Goal: Task Accomplishment & Management: Manage account settings

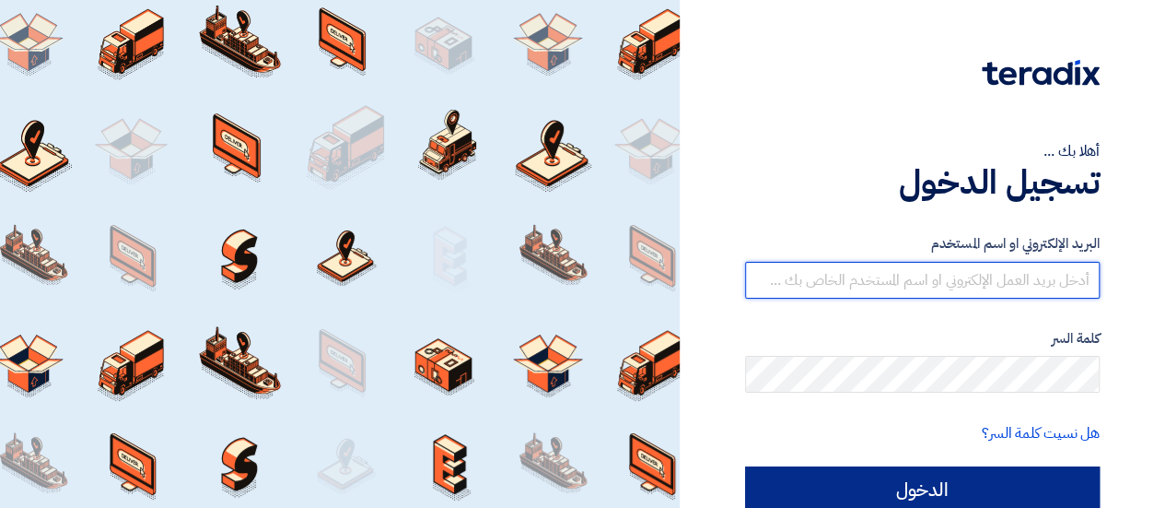
type input "[EMAIL_ADDRESS][DOMAIN_NAME]"
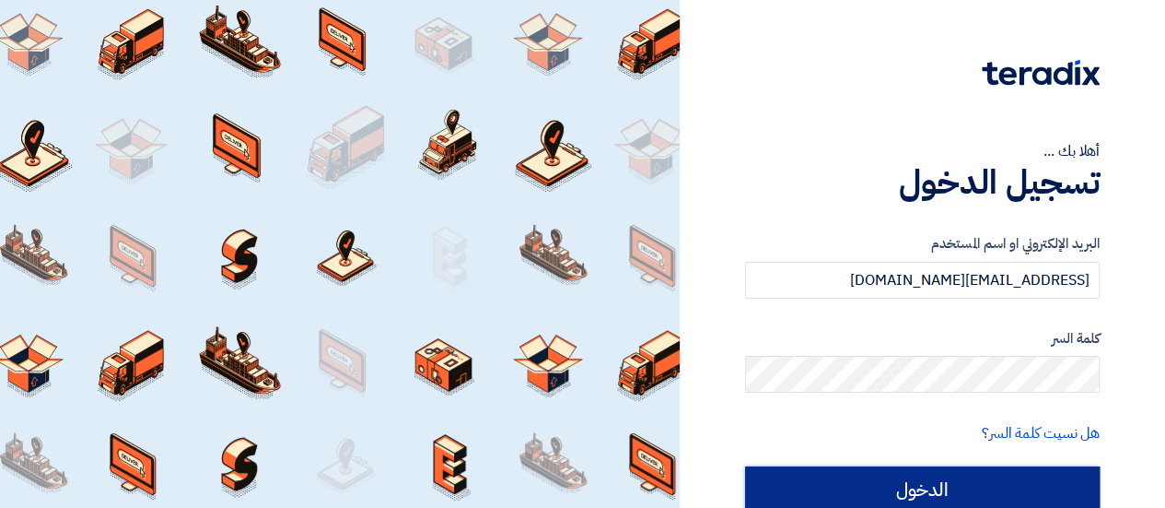
click at [872, 495] on input "الدخول" at bounding box center [922, 489] width 355 height 46
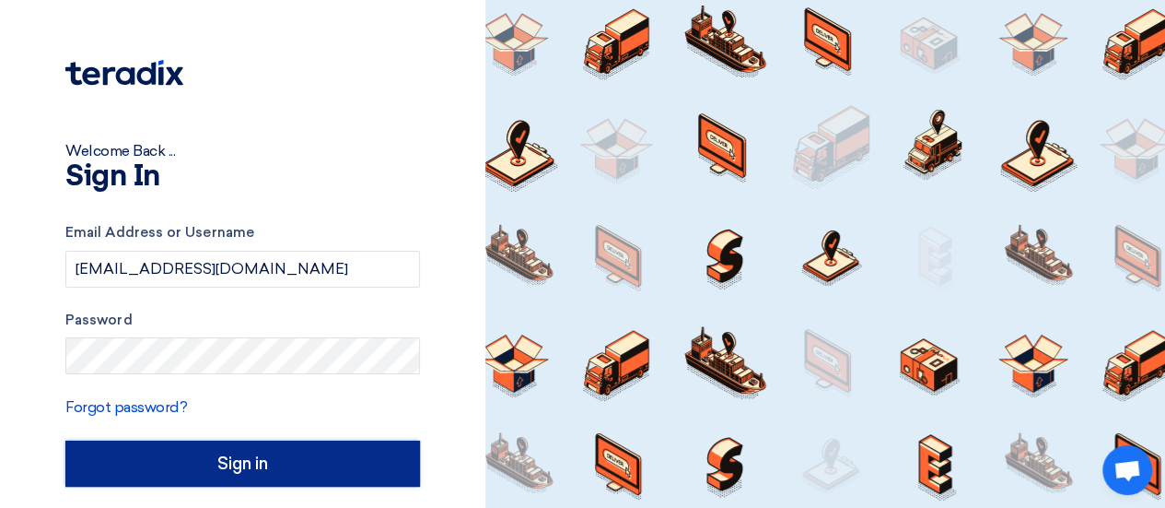
type input "Sign in"
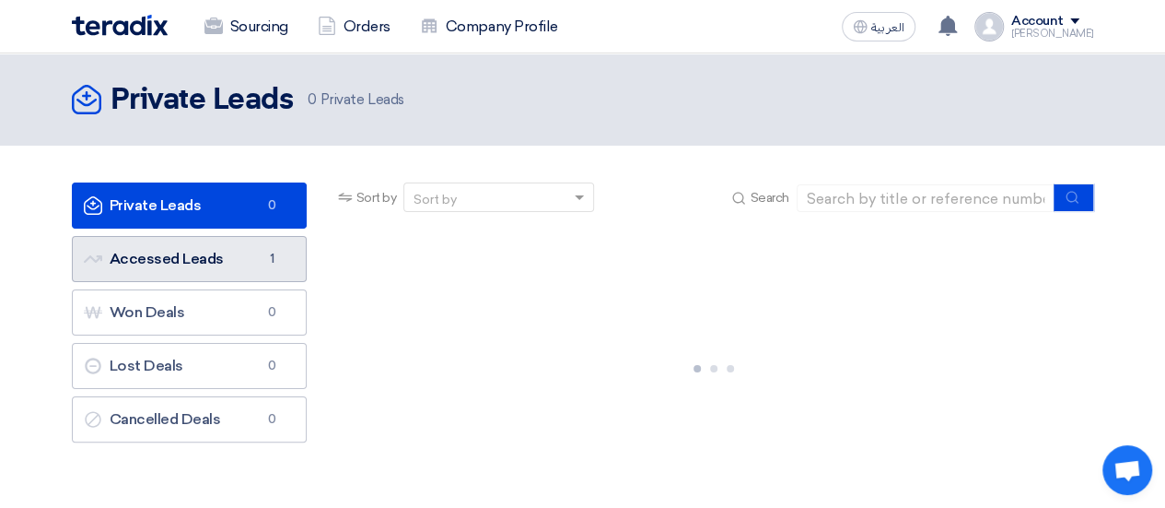
click at [187, 259] on link "Accessed Leads Accessed Leads 1" at bounding box center [189, 259] width 235 height 46
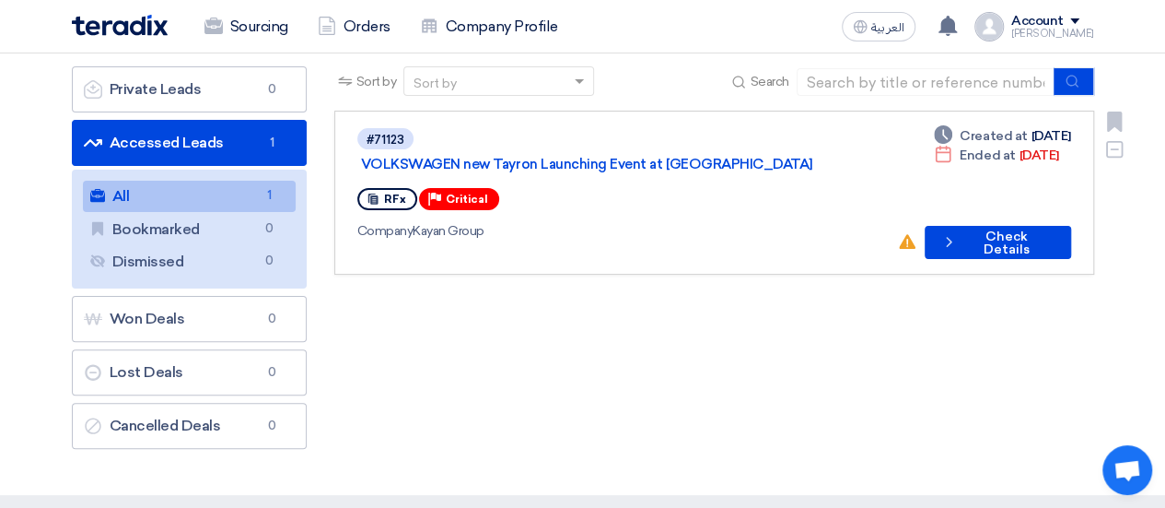
scroll to position [40, 0]
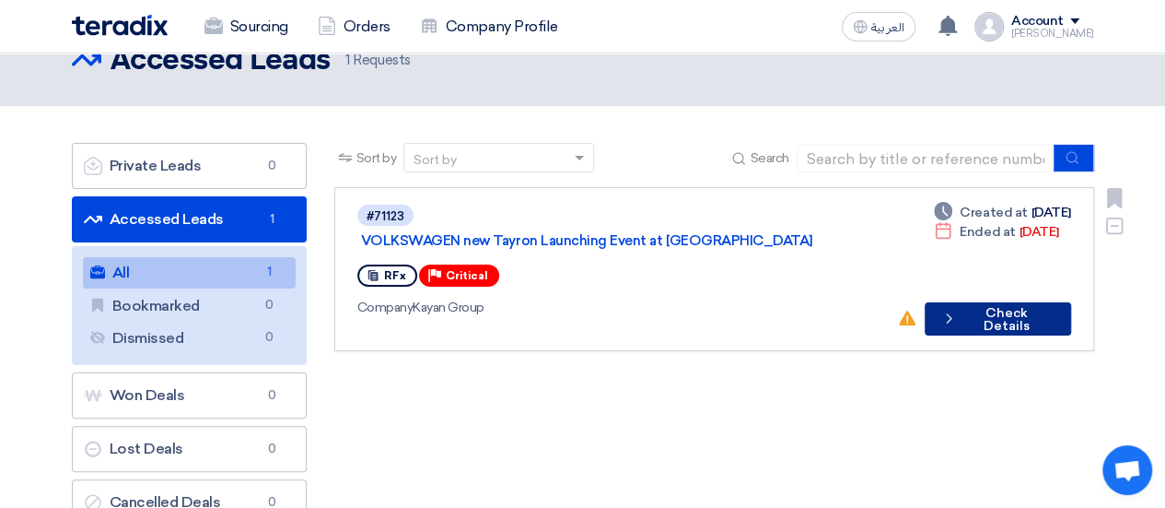
click at [945, 309] on icon "Check details" at bounding box center [949, 318] width 18 height 18
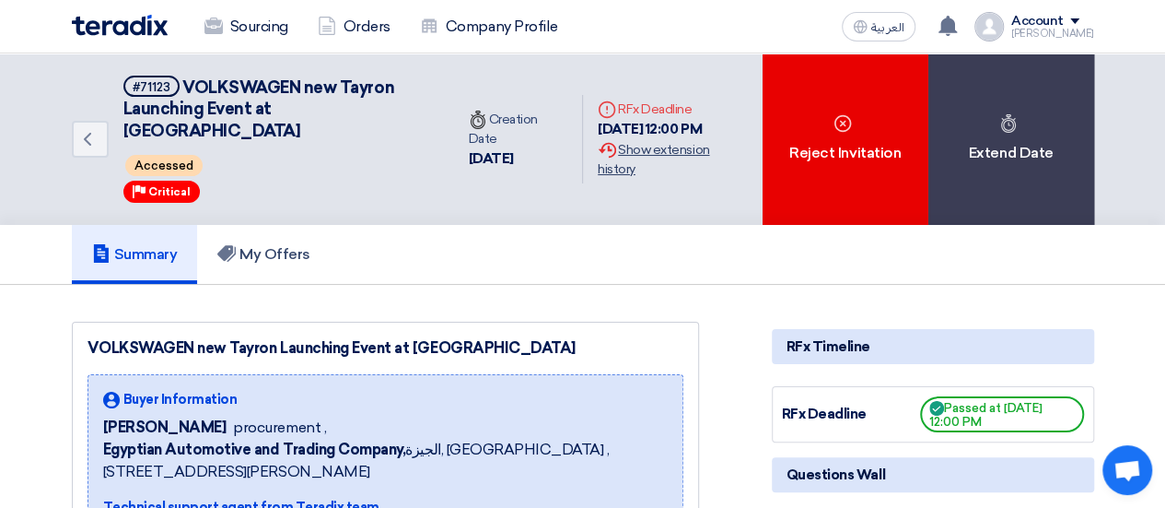
click at [639, 149] on div "Extension History Show extension history" at bounding box center [672, 159] width 149 height 39
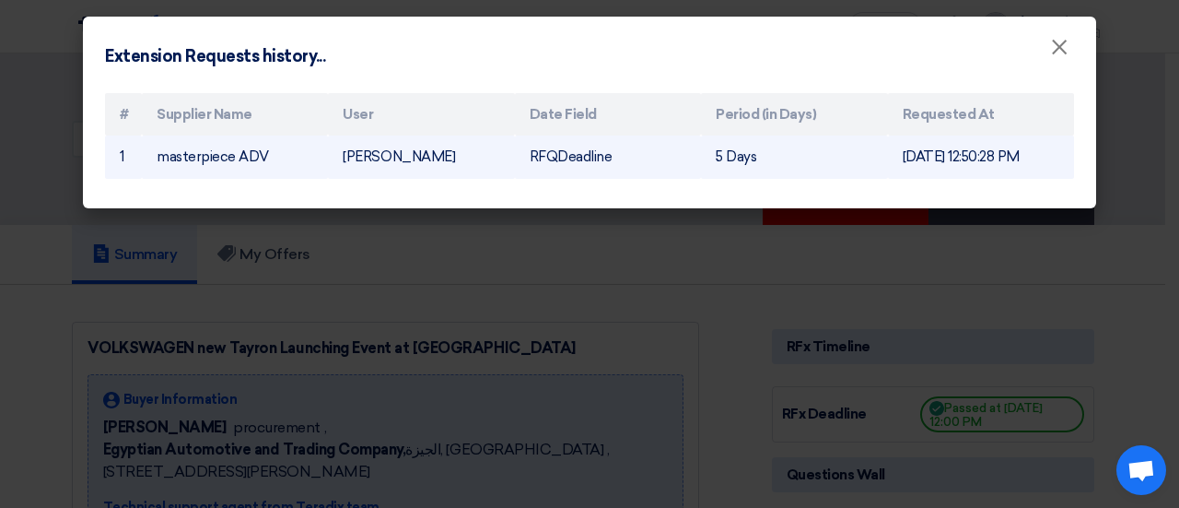
click at [991, 162] on td "[DATE] 12:50:28 PM" at bounding box center [981, 156] width 186 height 43
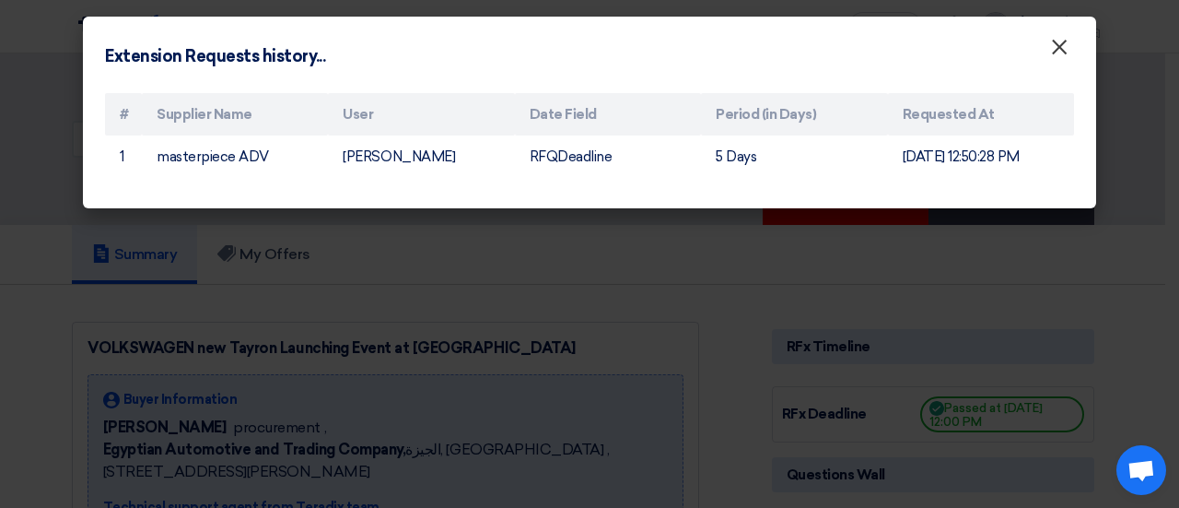
click at [1059, 57] on span "×" at bounding box center [1059, 51] width 18 height 37
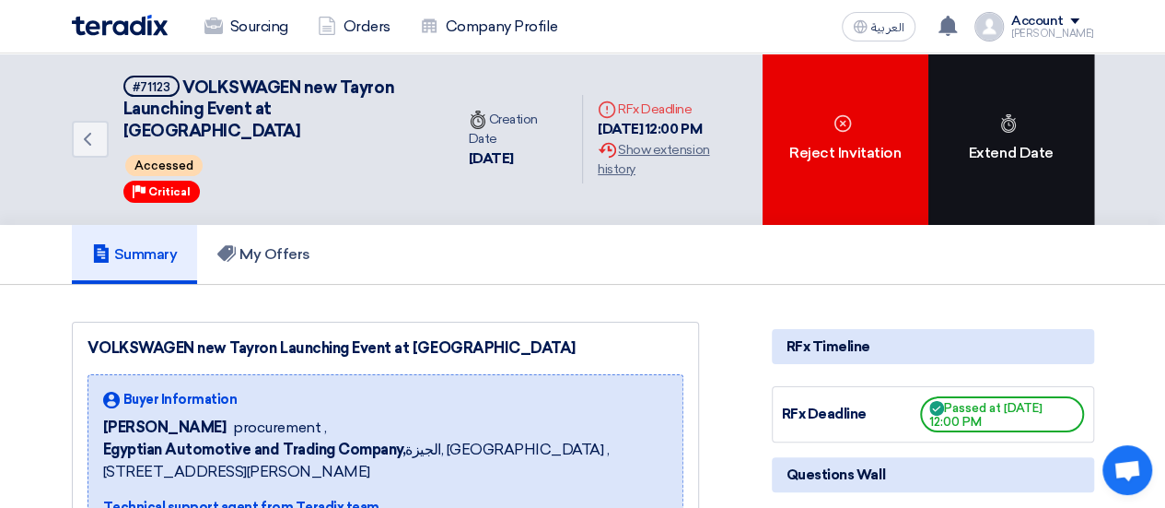
click at [1006, 179] on div "Extend Date" at bounding box center [1011, 138] width 166 height 171
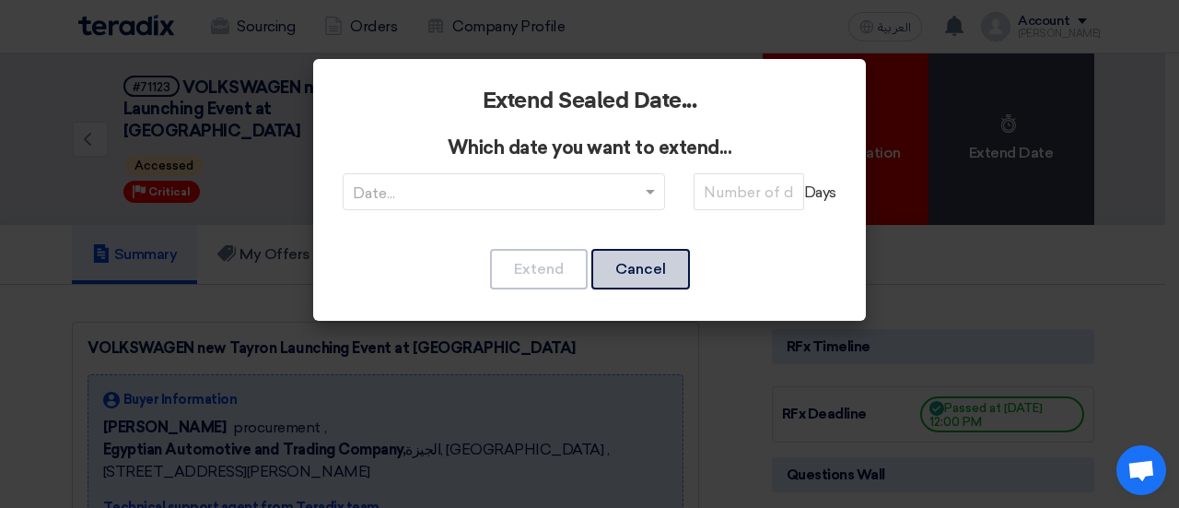
click at [645, 274] on button "Cancel" at bounding box center [640, 269] width 99 height 41
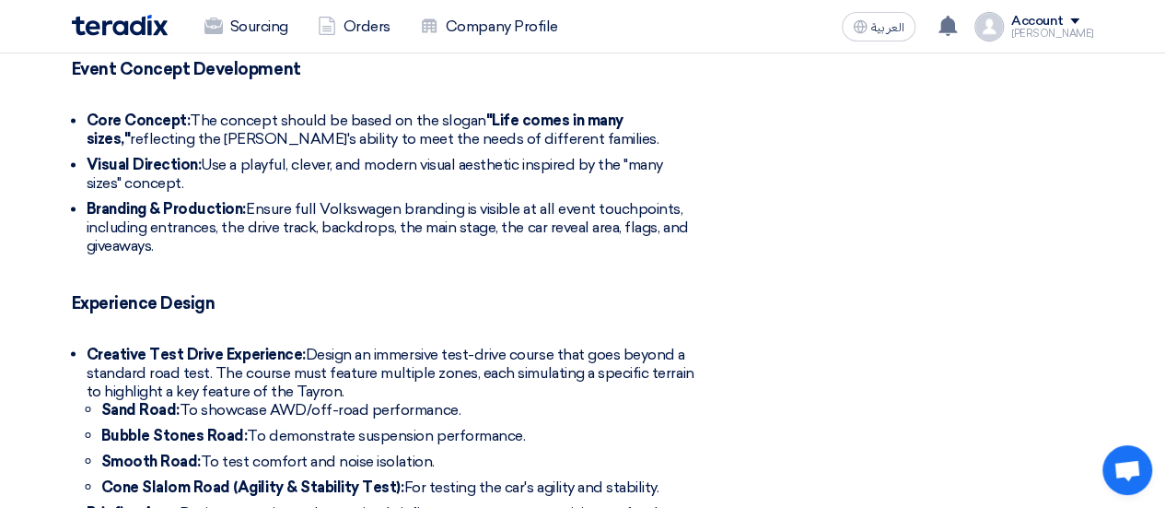
scroll to position [1411, 0]
